Goal: Task Accomplishment & Management: Manage account settings

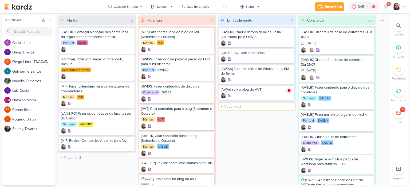
click at [234, 104] on input "text" at bounding box center [256, 107] width 76 height 8
type input "[KASLIK] Dusparo do dia 14/08 - Manhã"
click at [240, 122] on input "text" at bounding box center [256, 123] width 76 height 8
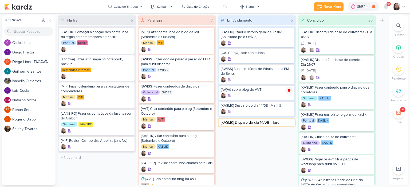
type input "[KASLIK] Disparo do dia 14/08 - Tarde"
click at [254, 109] on div at bounding box center [257, 111] width 72 height 5
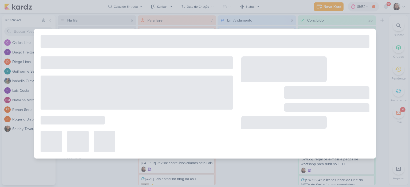
type input "[KASLIK] Dusparo do dia 14/08 - Manhã"
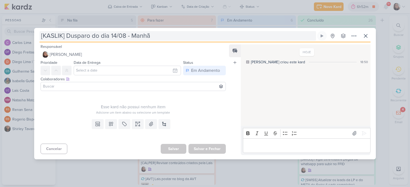
click at [76, 36] on input "[KASLIK] Dusparo do dia 14/08 - Manhã" at bounding box center [177, 36] width 276 height 10
type input "[KASLIK] Dsparo do dia 14/08 - Manhã"
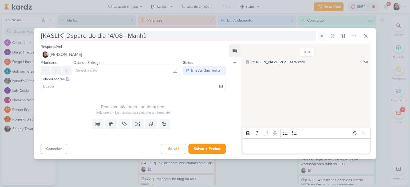
type input "[KASLIK] Disparo do dia 14/08 - Manhã"
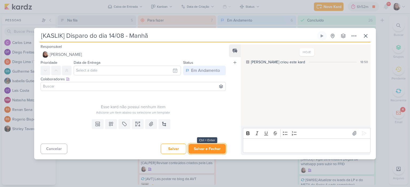
click at [205, 149] on button "Salvar e Fechar" at bounding box center [206, 149] width 37 height 10
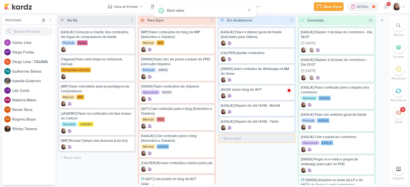
click at [240, 137] on input "text" at bounding box center [256, 139] width 76 height 8
type input "[KASLIK] Disparo do dia 14/08 - Médicos"
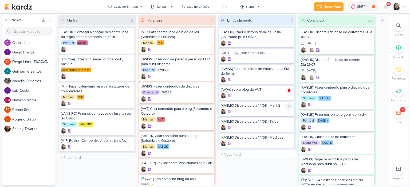
click at [259, 107] on div "[KASLIK] Disparo do dia 14/08 - Manhã" at bounding box center [257, 105] width 72 height 5
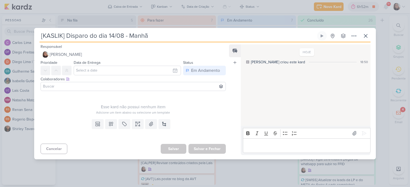
click at [129, 86] on input at bounding box center [133, 86] width 182 height 6
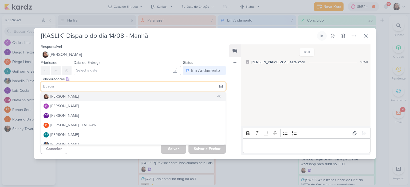
click at [69, 98] on div "[PERSON_NAME]" at bounding box center [64, 97] width 28 height 6
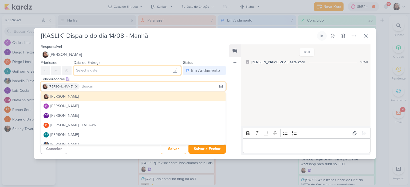
click at [138, 74] on input "text" at bounding box center [127, 71] width 107 height 10
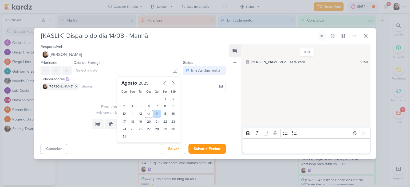
click at [155, 112] on div "14" at bounding box center [157, 114] width 8 height 8
type input "14 de agosto de 2025 às 23:59"
click at [95, 105] on div "Esse kard não possui nenhum item" at bounding box center [133, 107] width 185 height 6
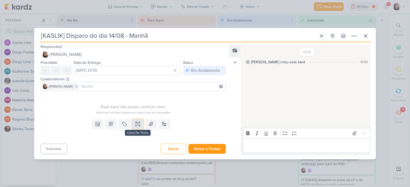
click at [139, 124] on icon at bounding box center [137, 124] width 5 height 5
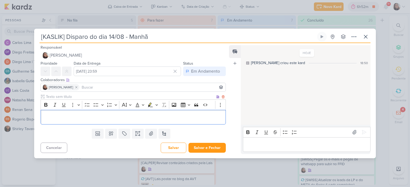
click at [108, 113] on div "Editor editing area: main" at bounding box center [133, 117] width 185 height 15
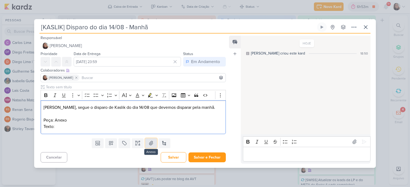
click at [146, 144] on button at bounding box center [151, 144] width 12 height 10
click at [91, 125] on p "Texto:" at bounding box center [132, 127] width 179 height 6
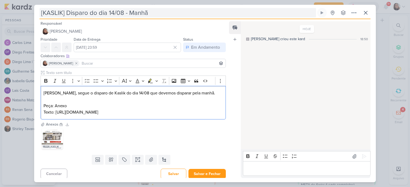
click at [158, 11] on input "[KASLIK] Disparo do dia 14/08 - Manhã" at bounding box center [177, 13] width 276 height 10
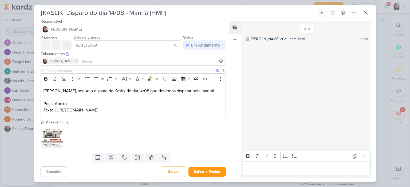
scroll to position [8, 0]
click at [180, 110] on p "Texto: https://docs.google.com/document/d/1LpfypLaTRVAGbqFyhkNlHvXz9M-Q4W4lNclF…" at bounding box center [132, 110] width 179 height 6
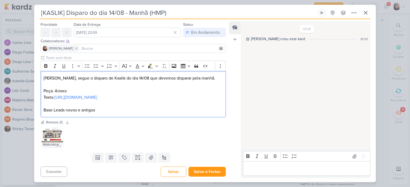
scroll to position [0, 0]
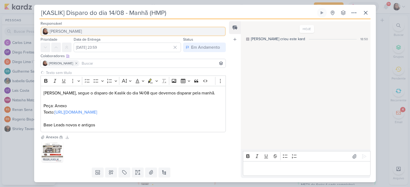
click at [79, 31] on span "[PERSON_NAME]" at bounding box center [66, 31] width 32 height 6
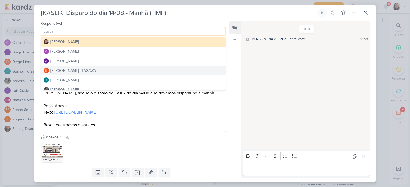
click at [65, 68] on div "Diego Lima | TAGAWA" at bounding box center [72, 71] width 45 height 6
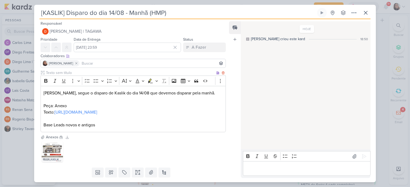
scroll to position [21, 0]
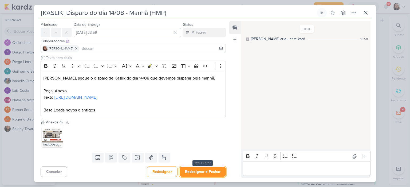
click at [196, 169] on button "Redesignar e Fechar" at bounding box center [202, 172] width 46 height 10
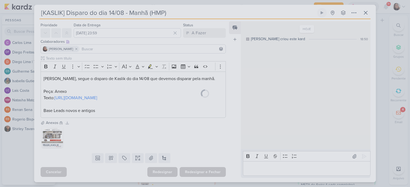
scroll to position [0, 0]
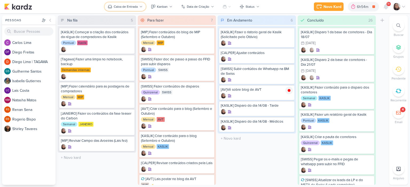
click at [142, 6] on icon at bounding box center [141, 6] width 2 height 1
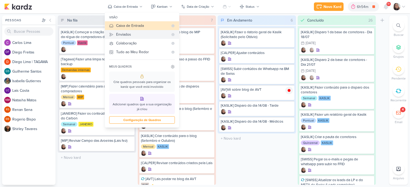
click at [133, 33] on div "Enviados" at bounding box center [142, 35] width 52 height 6
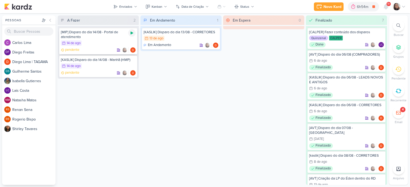
click at [130, 33] on icon at bounding box center [132, 33] width 4 height 4
click at [131, 62] on icon at bounding box center [132, 61] width 4 height 4
click at [128, 5] on div "Enviados" at bounding box center [125, 6] width 13 height 5
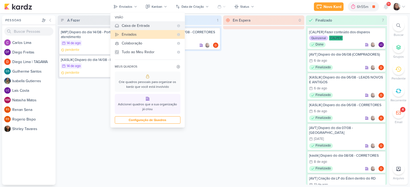
click at [134, 25] on div "Caixa de Entrada" at bounding box center [148, 26] width 52 height 6
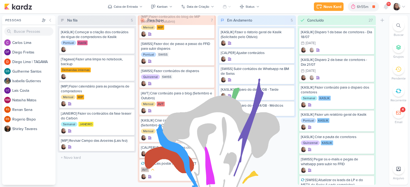
scroll to position [27, 0]
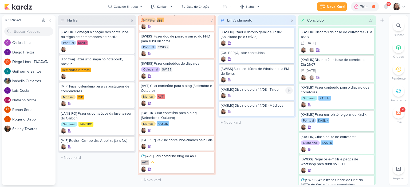
drag, startPoint x: 292, startPoint y: 92, endPoint x: 281, endPoint y: 93, distance: 10.7
click at [292, 92] on div at bounding box center [288, 90] width 7 height 7
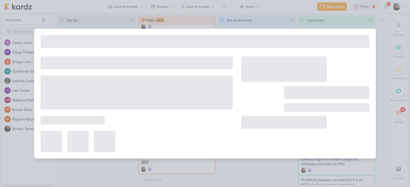
type input "[KASLIK] Disparo do dia 14/08 - Tarde"
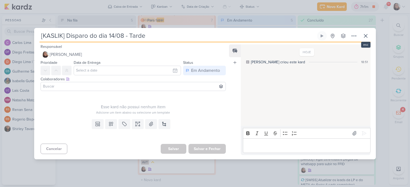
click at [370, 37] on div "[KASLIK] Disparo do dia 14/08 - Tarde Criado por mim nenhum grupo disponível" at bounding box center [204, 95] width 341 height 129
click at [363, 37] on icon at bounding box center [365, 36] width 6 height 6
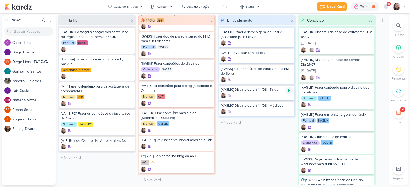
click at [289, 91] on icon at bounding box center [288, 90] width 3 height 3
click at [267, 93] on div "[KASLIK] Disparo do dia 14/08 - Tarde" at bounding box center [256, 92] width 75 height 15
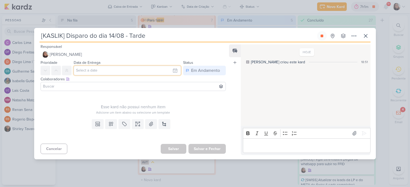
click at [175, 69] on input "text" at bounding box center [127, 71] width 107 height 10
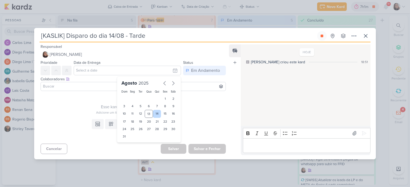
click at [154, 112] on div "14" at bounding box center [157, 114] width 8 height 8
type input "14 de agosto de 2025 às 23:59"
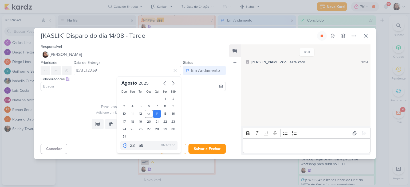
click at [107, 87] on input at bounding box center [133, 86] width 182 height 6
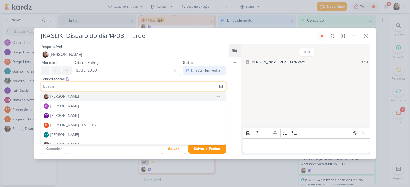
click at [66, 96] on div "[PERSON_NAME]" at bounding box center [64, 97] width 28 height 6
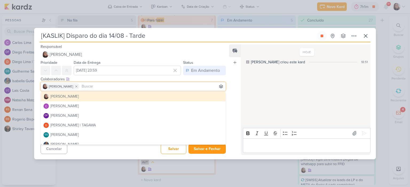
click at [169, 49] on div "Responsável Sharlene Khoury Nenhum contato encontrado create new contact Novo C…" at bounding box center [131, 51] width 194 height 16
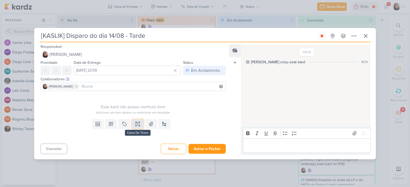
click at [139, 121] on button at bounding box center [138, 124] width 12 height 10
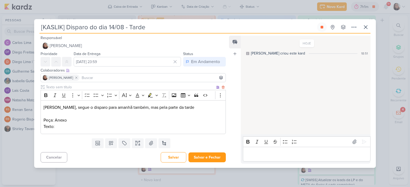
click at [97, 121] on p "Peça: Anexo" at bounding box center [132, 120] width 179 height 6
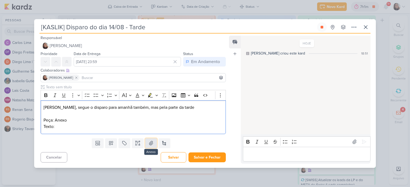
click at [150, 142] on icon at bounding box center [150, 143] width 5 height 5
click at [122, 127] on p "Texto:" at bounding box center [132, 127] width 179 height 6
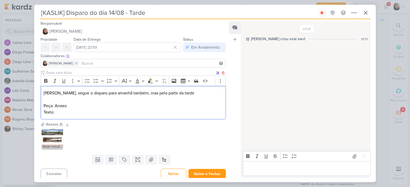
click at [128, 106] on p "Peça: Anexo" at bounding box center [132, 106] width 179 height 6
click at [126, 119] on div "Diego, segue o disparo para amanhã também, mas pela parte da tarde Peça: Anexo …" at bounding box center [133, 103] width 185 height 34
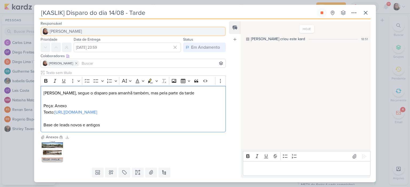
click at [79, 30] on span "[PERSON_NAME]" at bounding box center [66, 31] width 32 height 6
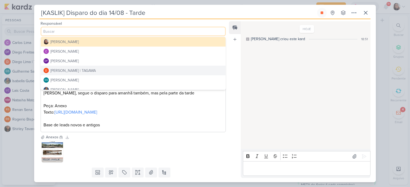
click at [70, 69] on div "Diego Lima | TAGAWA" at bounding box center [72, 71] width 45 height 6
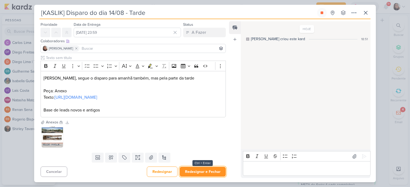
click at [204, 175] on button "Redesignar e Fechar" at bounding box center [202, 172] width 46 height 10
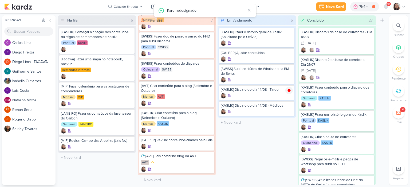
scroll to position [0, 0]
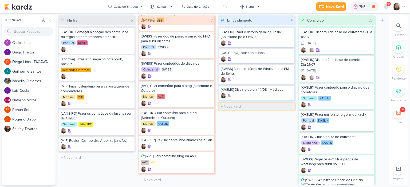
click at [240, 104] on input "text" at bounding box center [256, 107] width 76 height 8
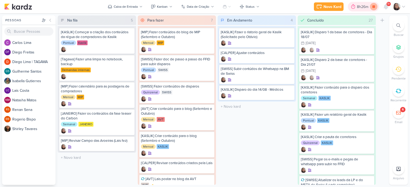
click at [375, 5] on icon at bounding box center [373, 6] width 7 height 7
